Goal: Navigation & Orientation: Find specific page/section

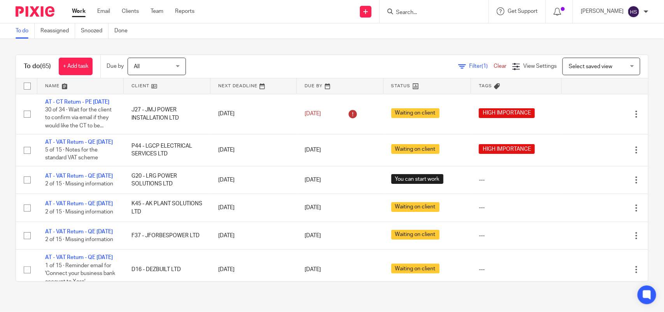
scroll to position [2665, 0]
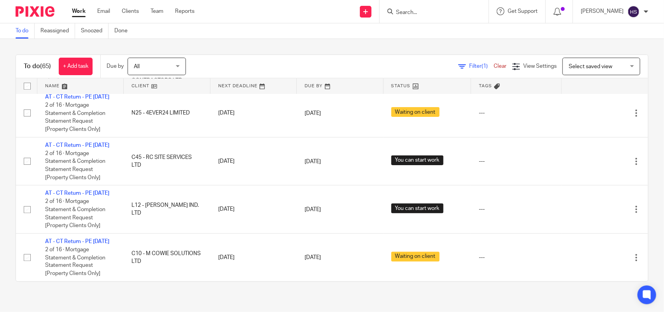
click at [436, 11] on input "Search" at bounding box center [430, 12] width 70 height 7
paste input "RYAN EVERSLEY"
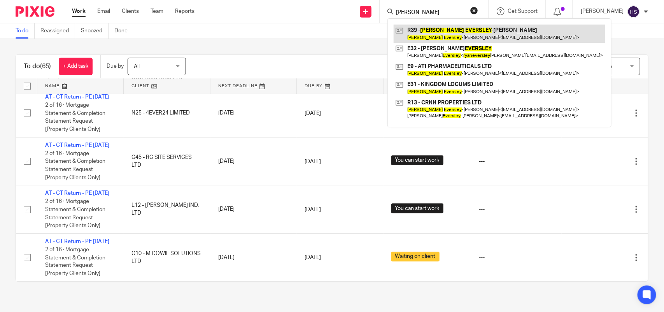
type input "RYAN EVERSLEY"
click at [471, 38] on link at bounding box center [500, 34] width 212 height 18
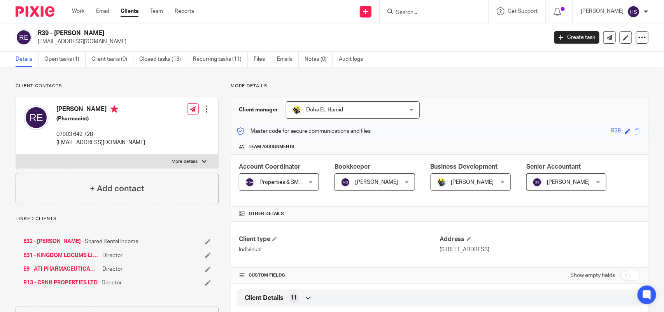
click at [431, 15] on input "Search" at bounding box center [430, 12] width 70 height 7
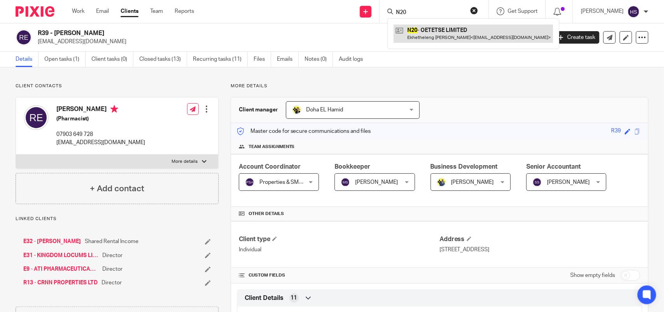
type input "N20"
click at [450, 28] on link at bounding box center [473, 34] width 159 height 18
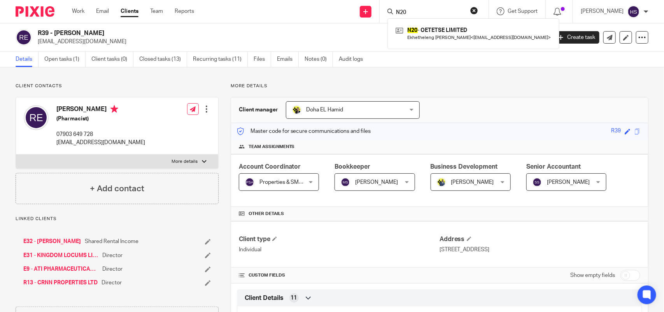
click at [478, 10] on button "reset" at bounding box center [474, 11] width 8 height 8
click at [441, 13] on input "Search" at bounding box center [430, 12] width 70 height 7
paste input "SIBEMT LTD"
type input "SIBEMT LTD"
click at [432, 36] on link at bounding box center [476, 34] width 165 height 18
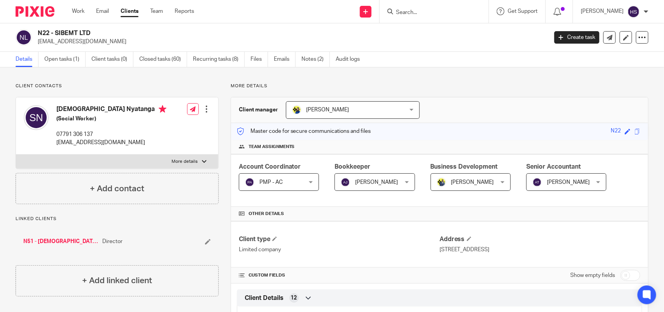
click at [456, 11] on input "Search" at bounding box center [430, 12] width 70 height 7
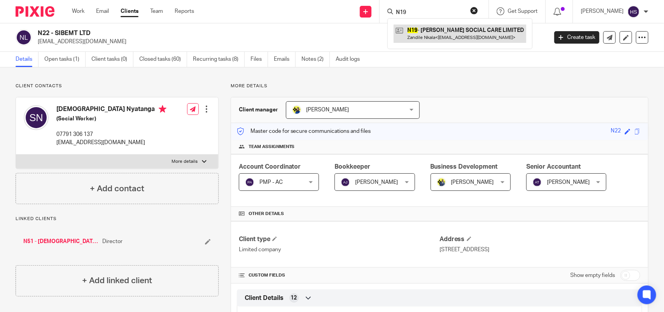
type input "N19"
click at [445, 32] on link at bounding box center [460, 34] width 133 height 18
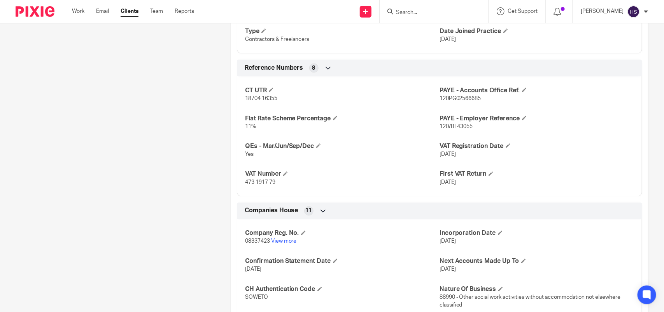
scroll to position [699, 0]
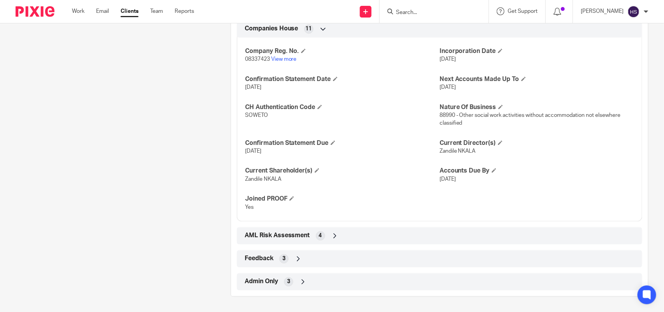
drag, startPoint x: 190, startPoint y: 147, endPoint x: 187, endPoint y: 142, distance: 4.9
